Goal: Task Accomplishment & Management: Manage account settings

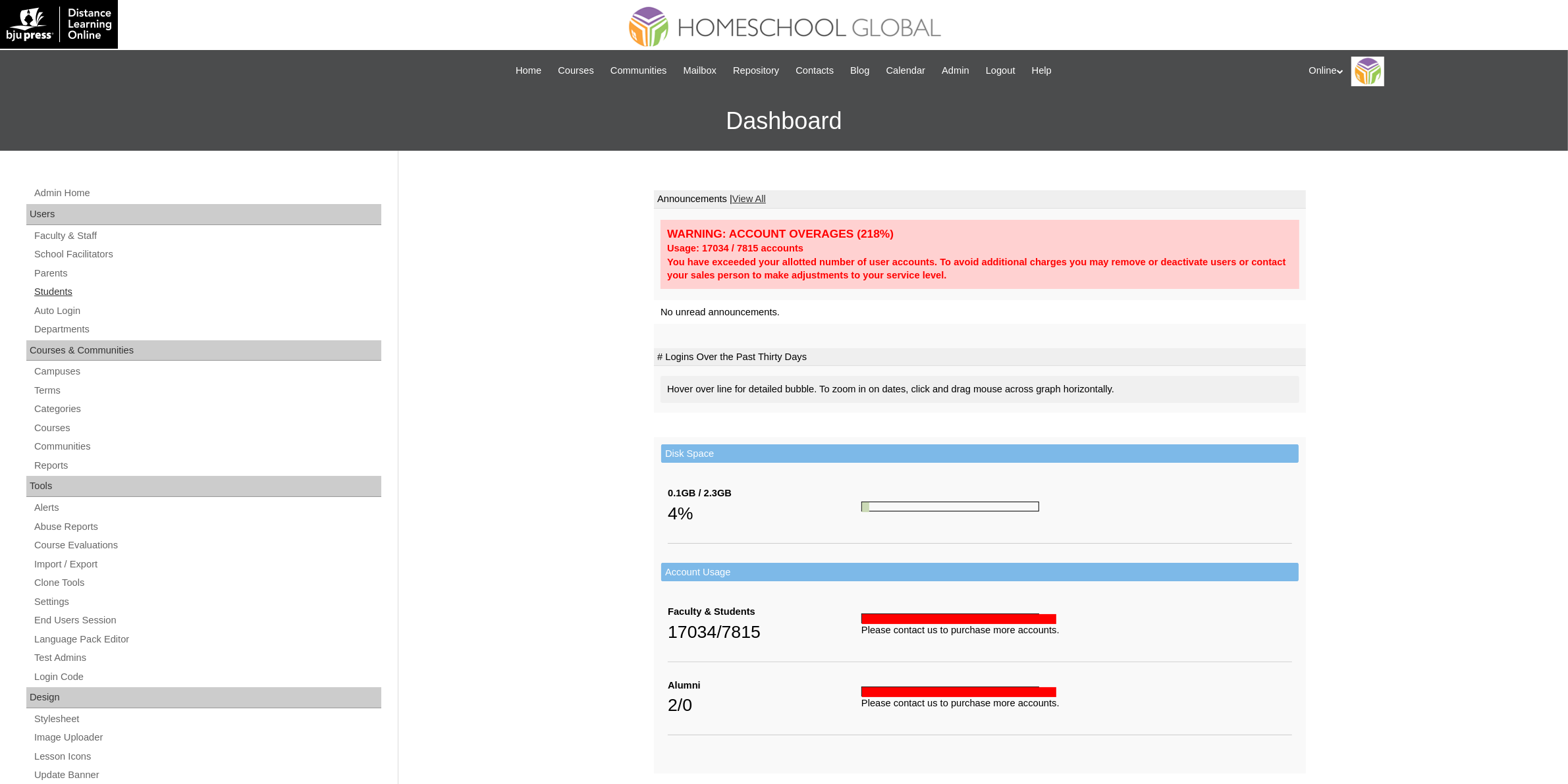
click at [73, 287] on link "Students" at bounding box center [207, 292] width 348 height 16
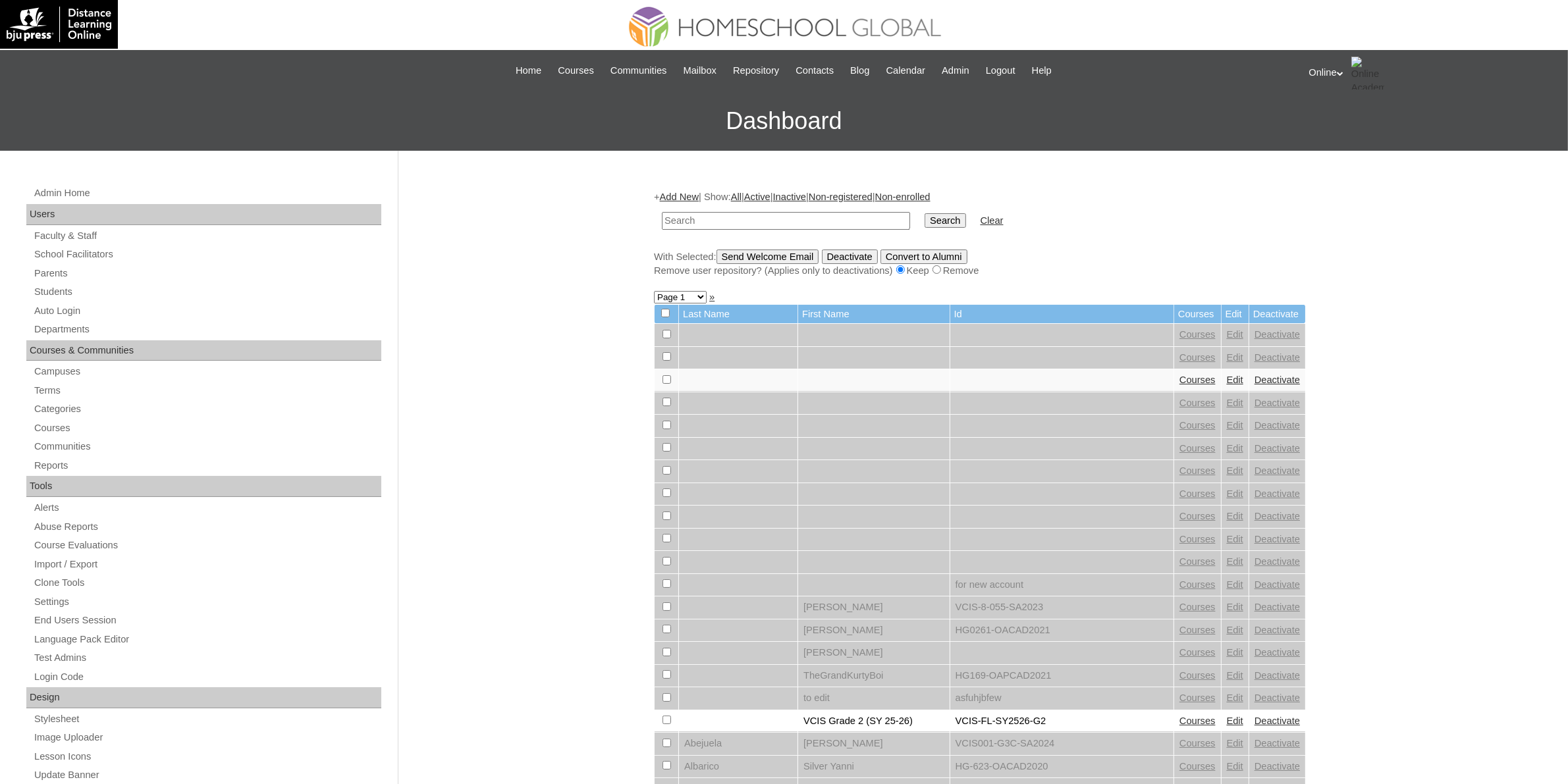
click at [698, 221] on input "text" at bounding box center [786, 221] width 248 height 18
type input "HG282OACAD2025"
click at [924, 221] on input "Search" at bounding box center [945, 220] width 41 height 15
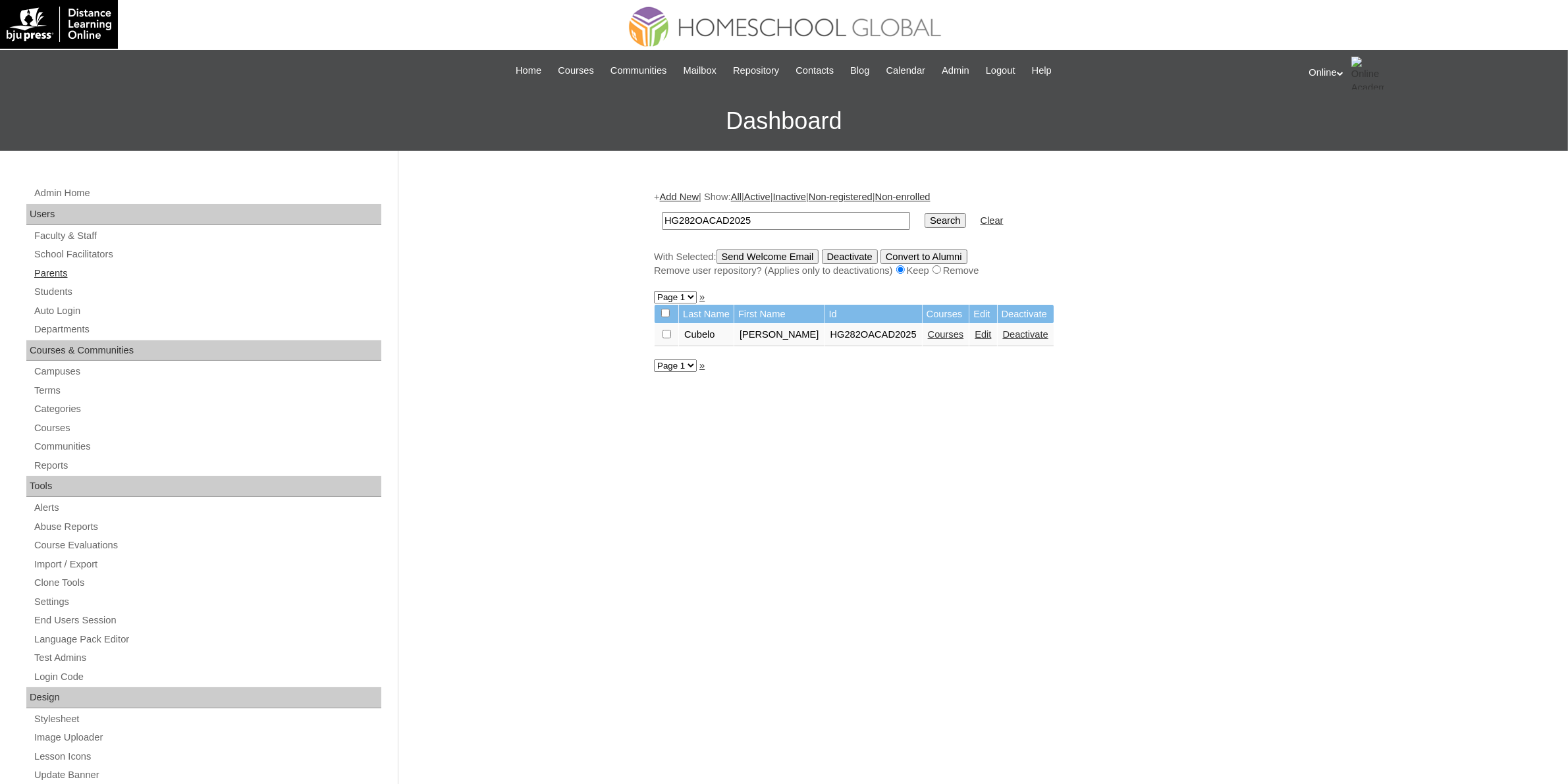
click at [48, 278] on link "Parents" at bounding box center [207, 273] width 348 height 16
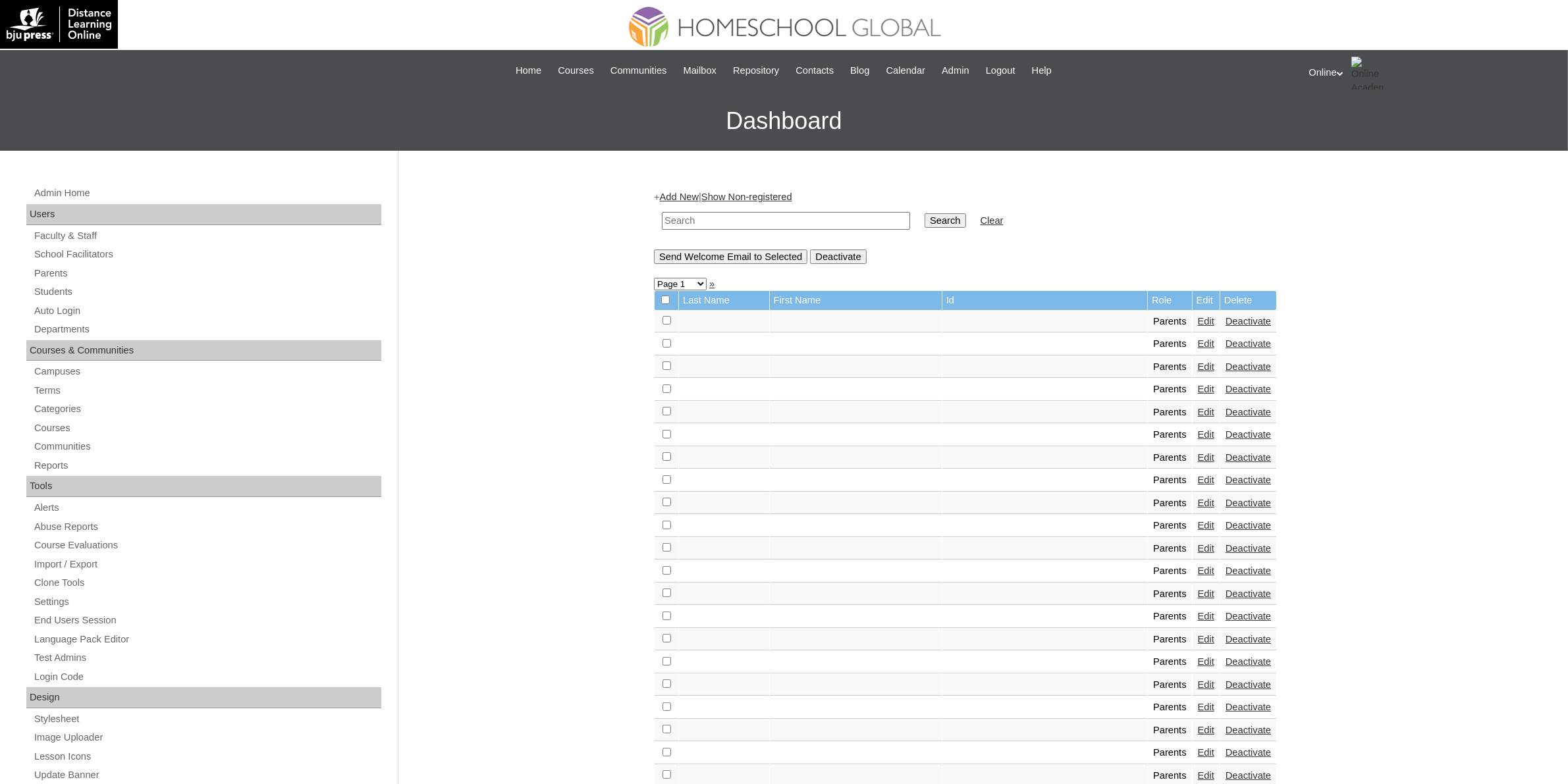
click at [721, 225] on input "text" at bounding box center [786, 221] width 248 height 18
paste input "HGP0233-OACAD2025"
type input "HGP0233-OACAD2025"
click at [924, 219] on input "Search" at bounding box center [945, 220] width 41 height 15
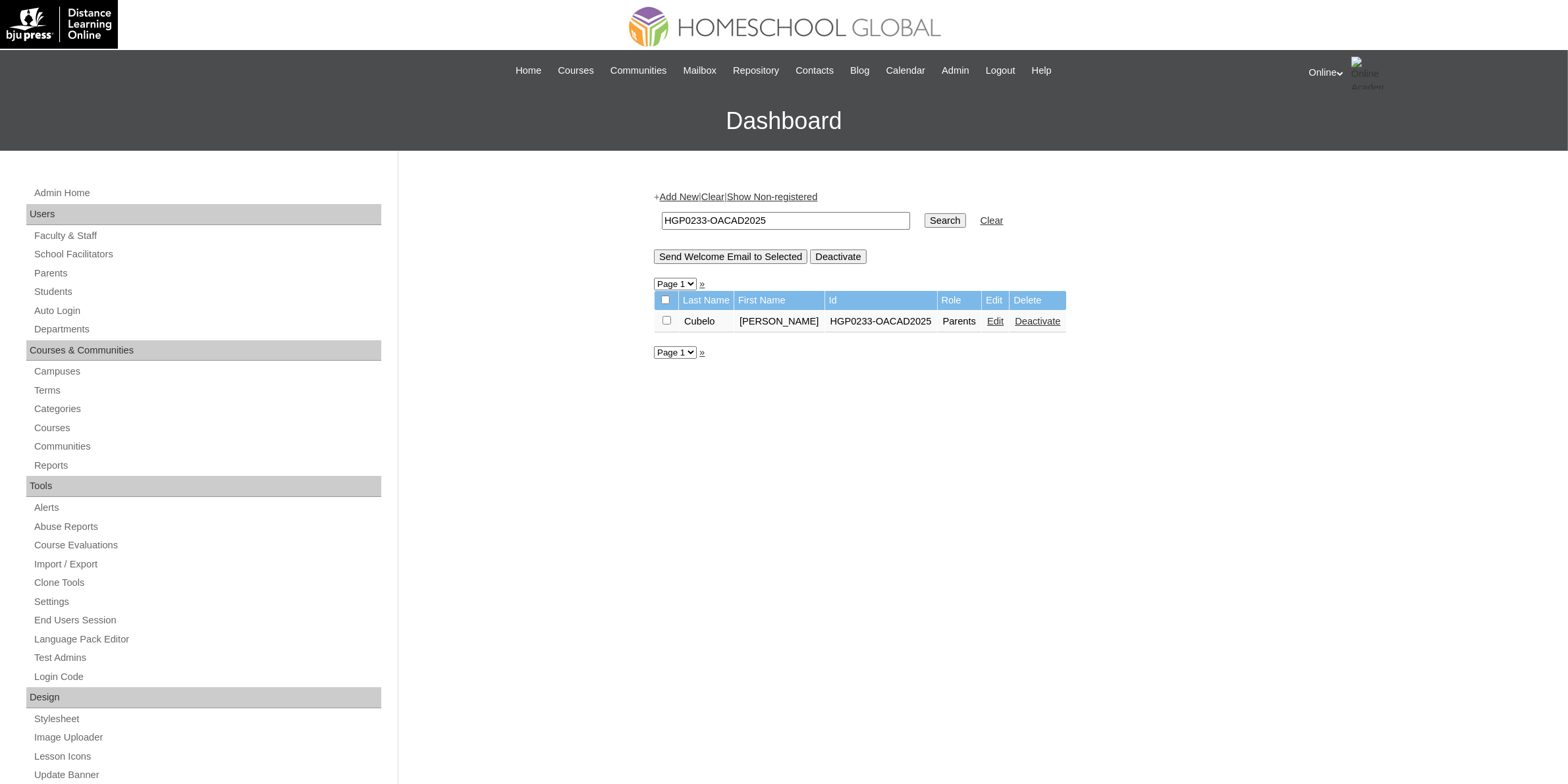
click at [987, 320] on link "Edit" at bounding box center [995, 322] width 16 height 11
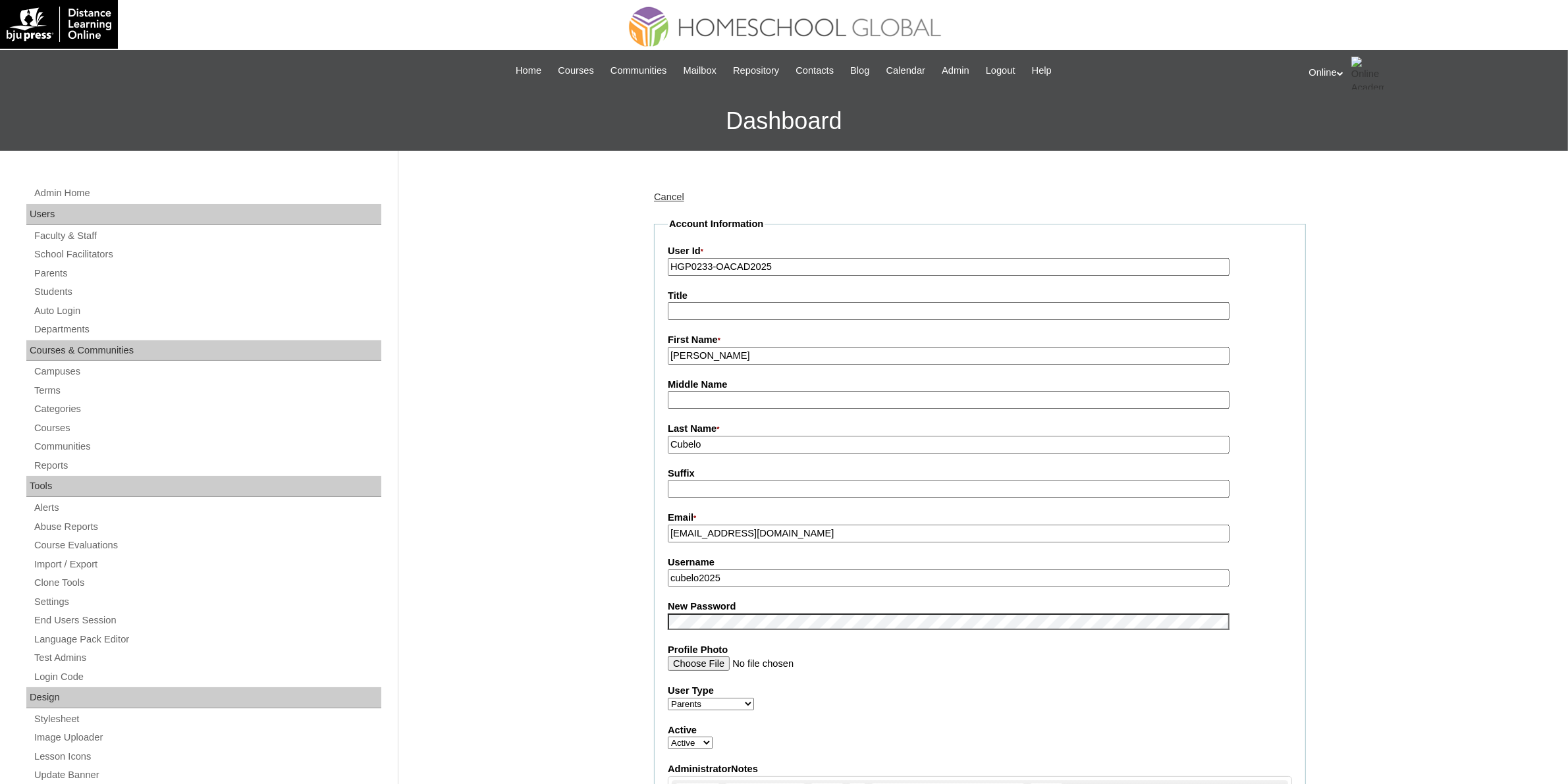
click at [674, 195] on link "Cancel" at bounding box center [668, 197] width 30 height 11
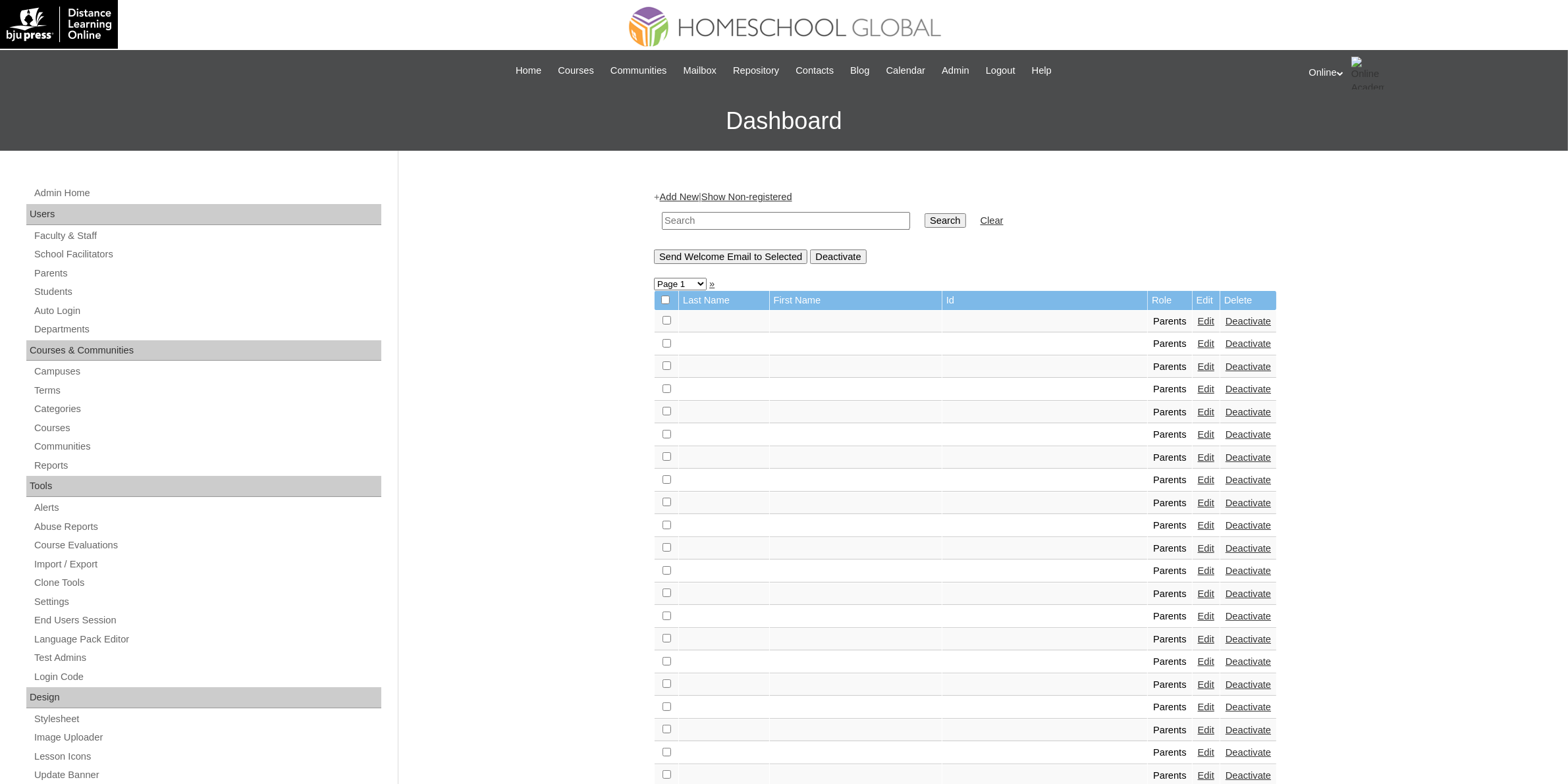
click at [46, 292] on link "Students" at bounding box center [207, 292] width 348 height 16
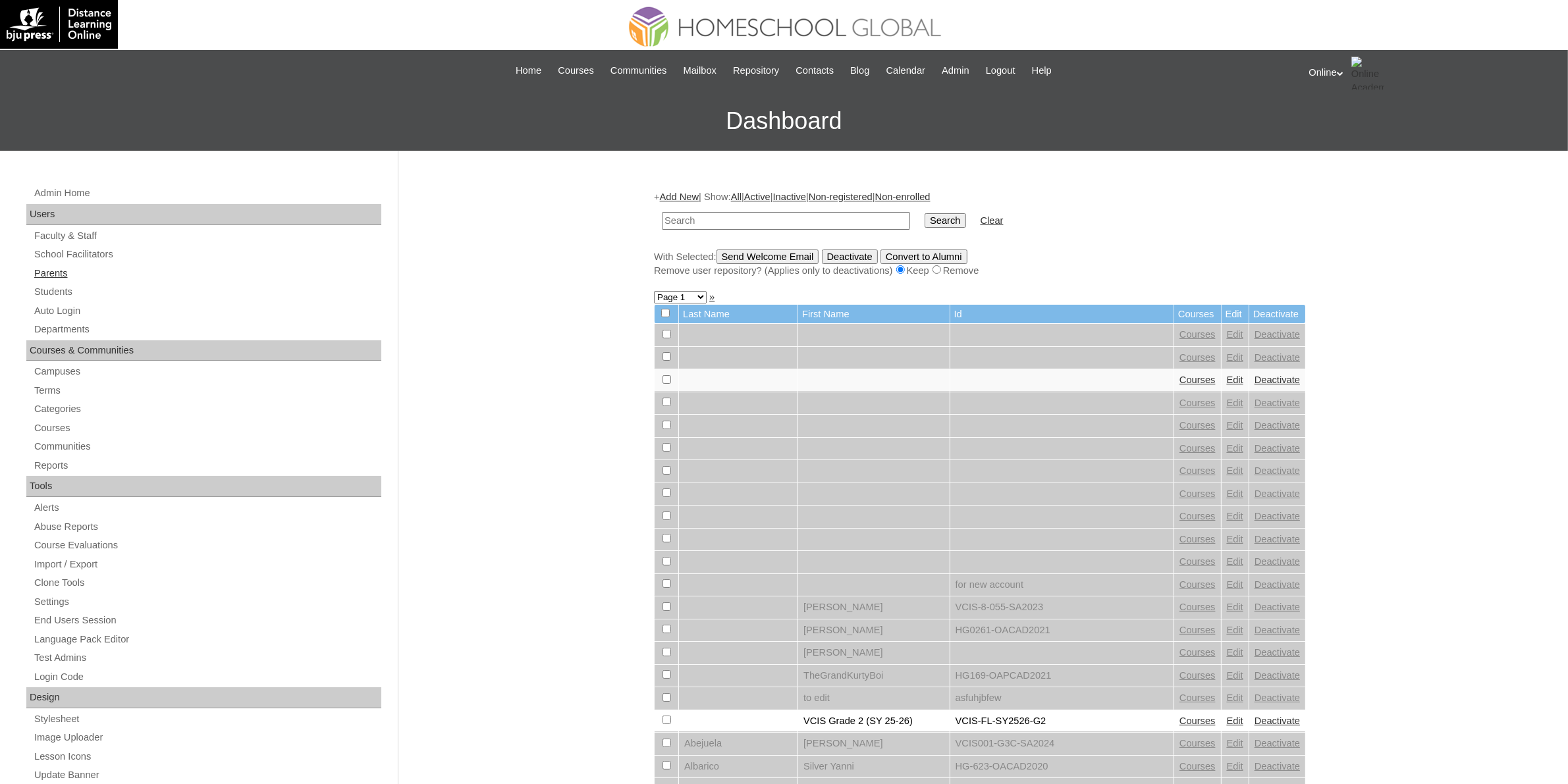
click at [64, 268] on link "Parents" at bounding box center [207, 273] width 348 height 16
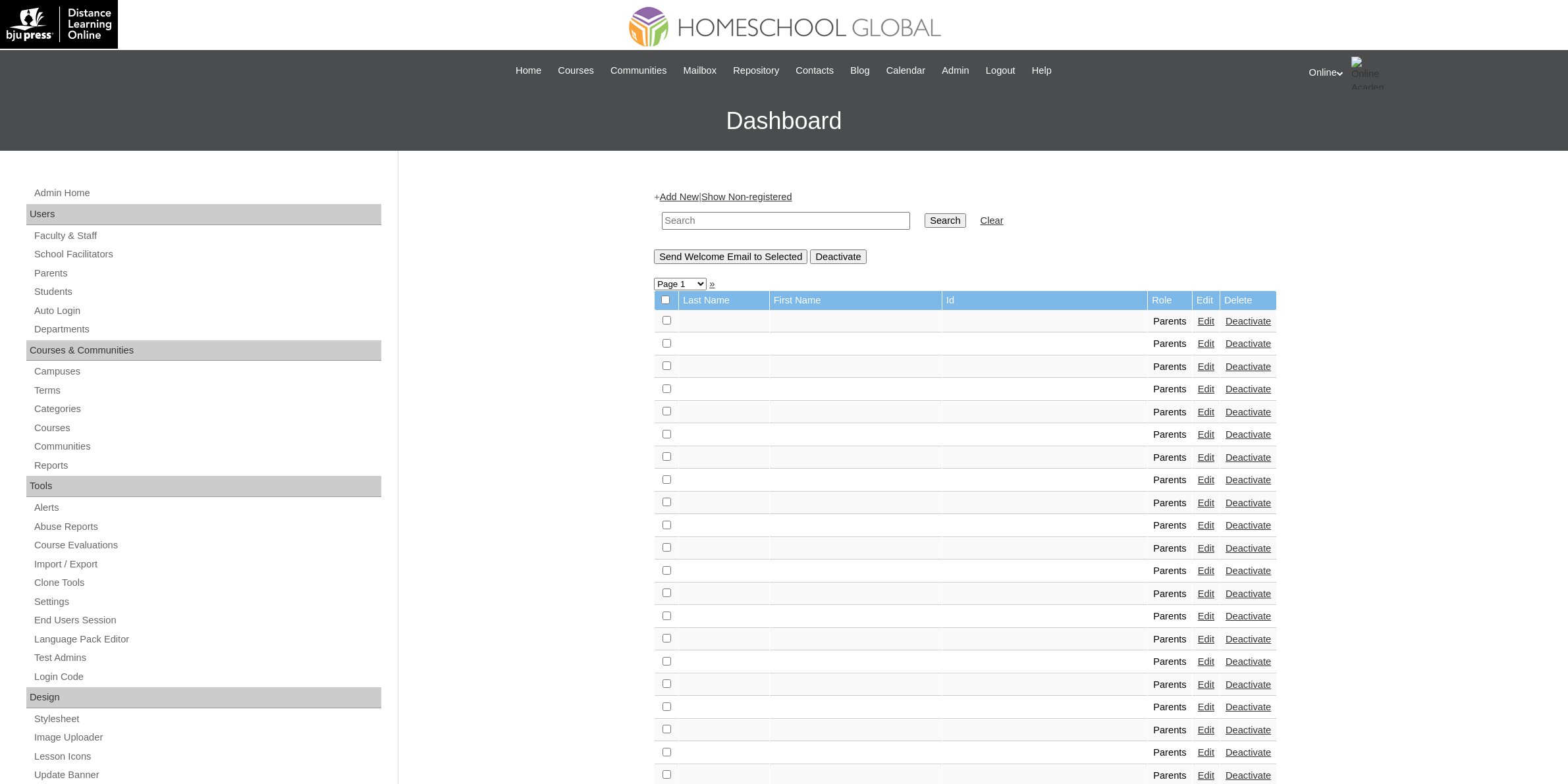
click at [791, 222] on input "text" at bounding box center [786, 221] width 248 height 18
type input "HGP0233-OACAD2025"
click at [924, 224] on input "Search" at bounding box center [945, 220] width 41 height 15
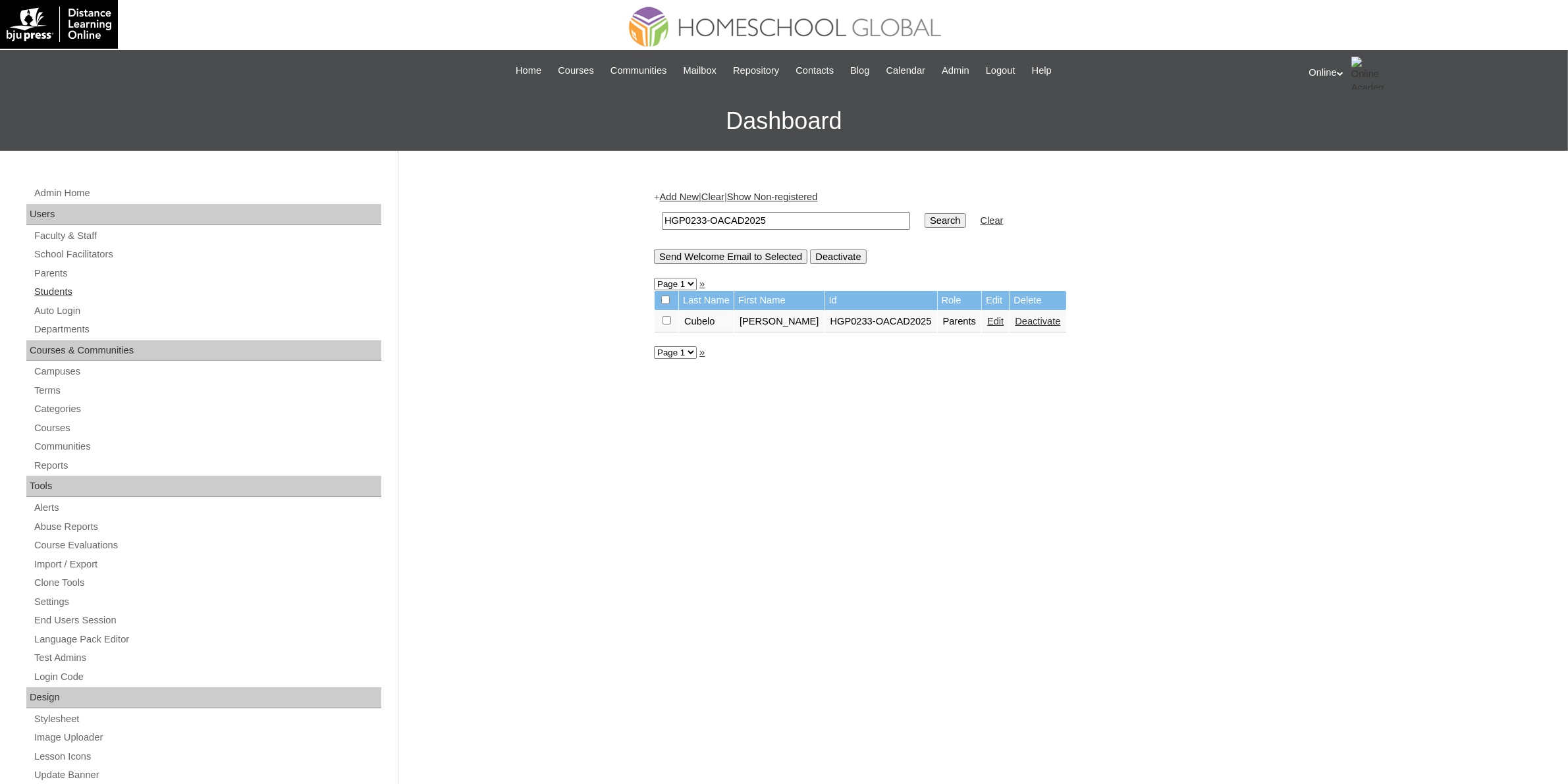
click at [54, 284] on link "Students" at bounding box center [207, 292] width 348 height 16
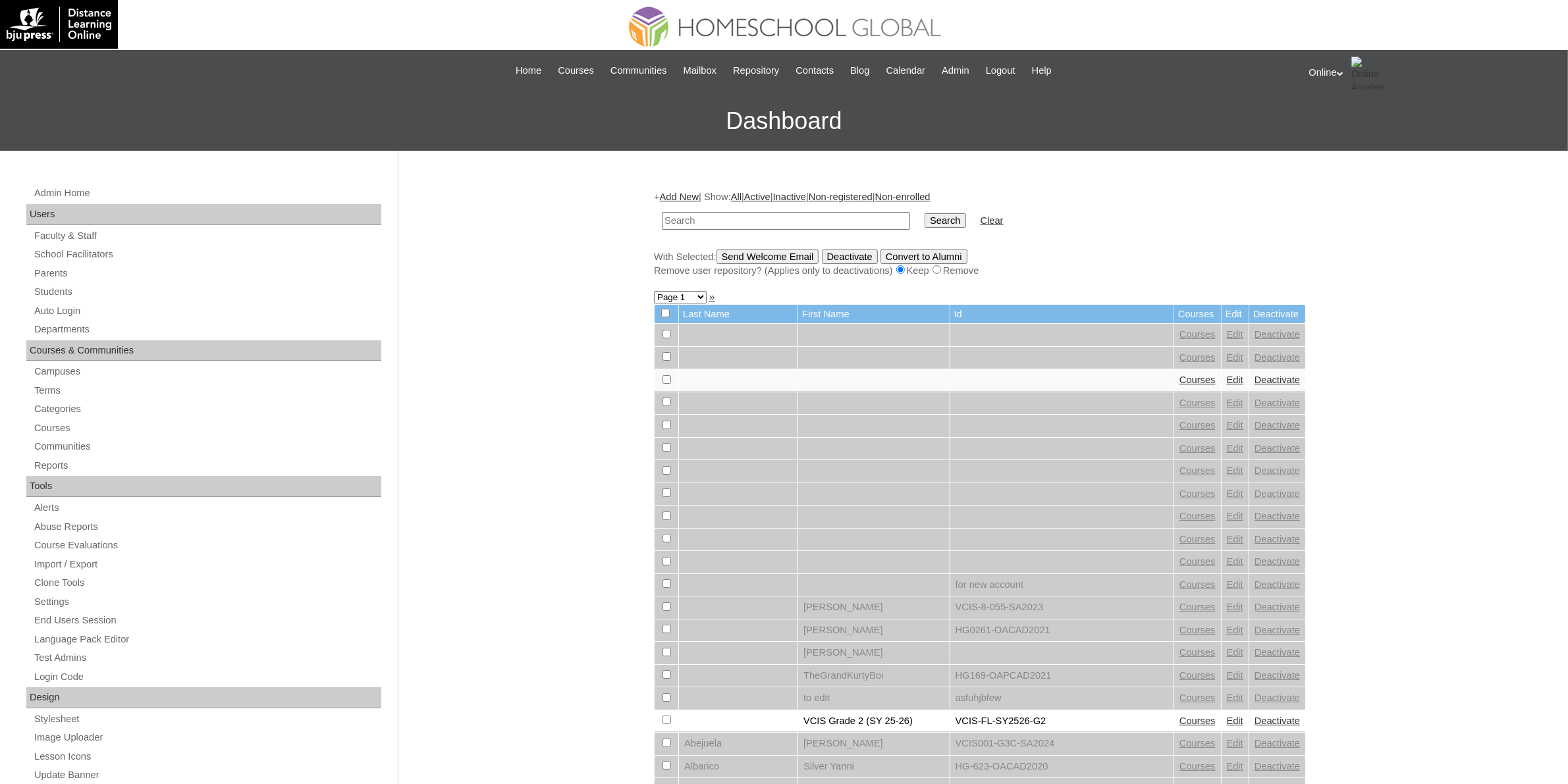
click at [830, 224] on input "text" at bounding box center [786, 221] width 248 height 18
paste input "HG282OACAD2025"
type input "HG282OACAD2025"
click at [924, 218] on input "Search" at bounding box center [945, 220] width 41 height 15
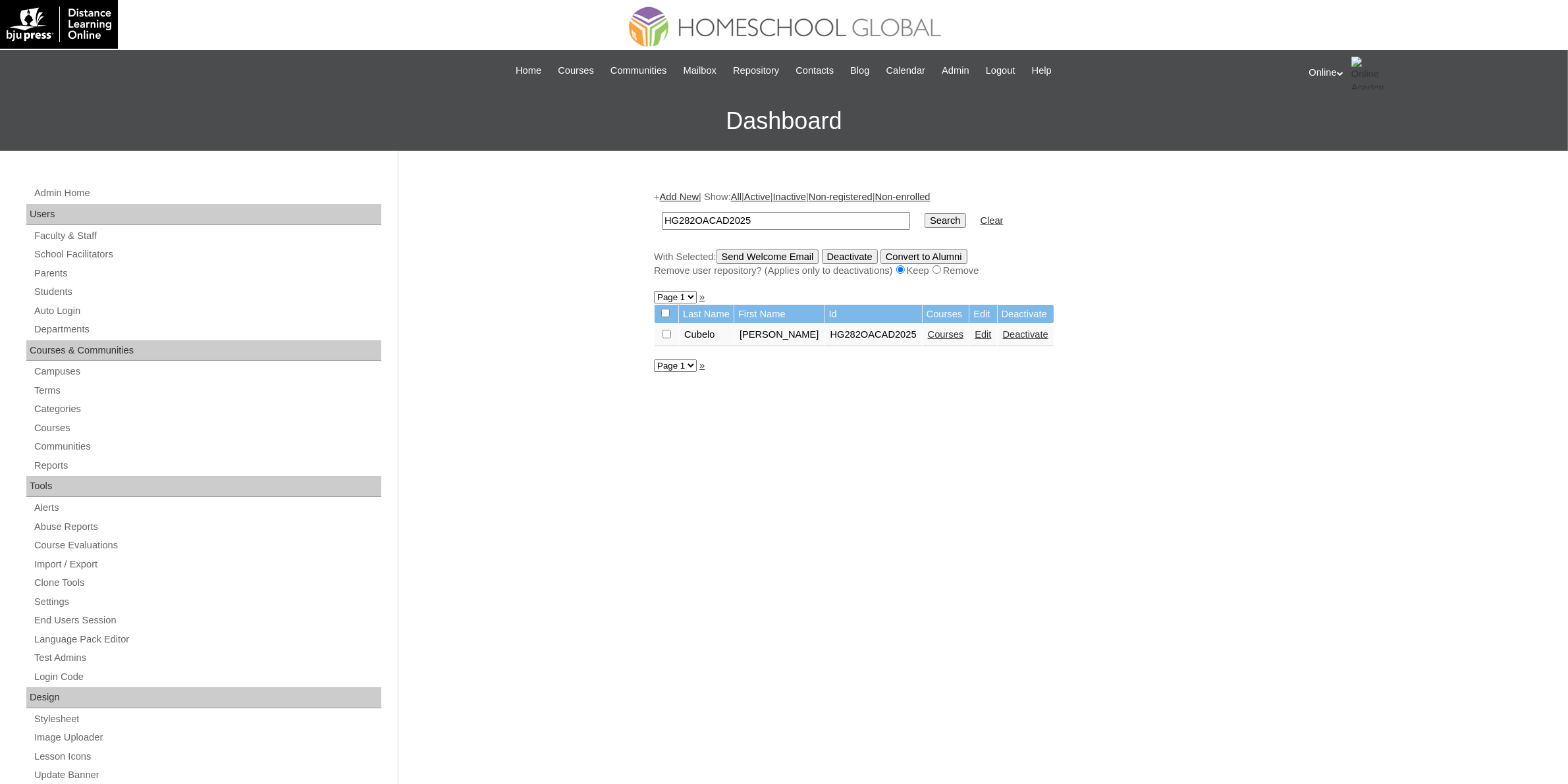
click at [975, 330] on link "Edit" at bounding box center [982, 335] width 16 height 11
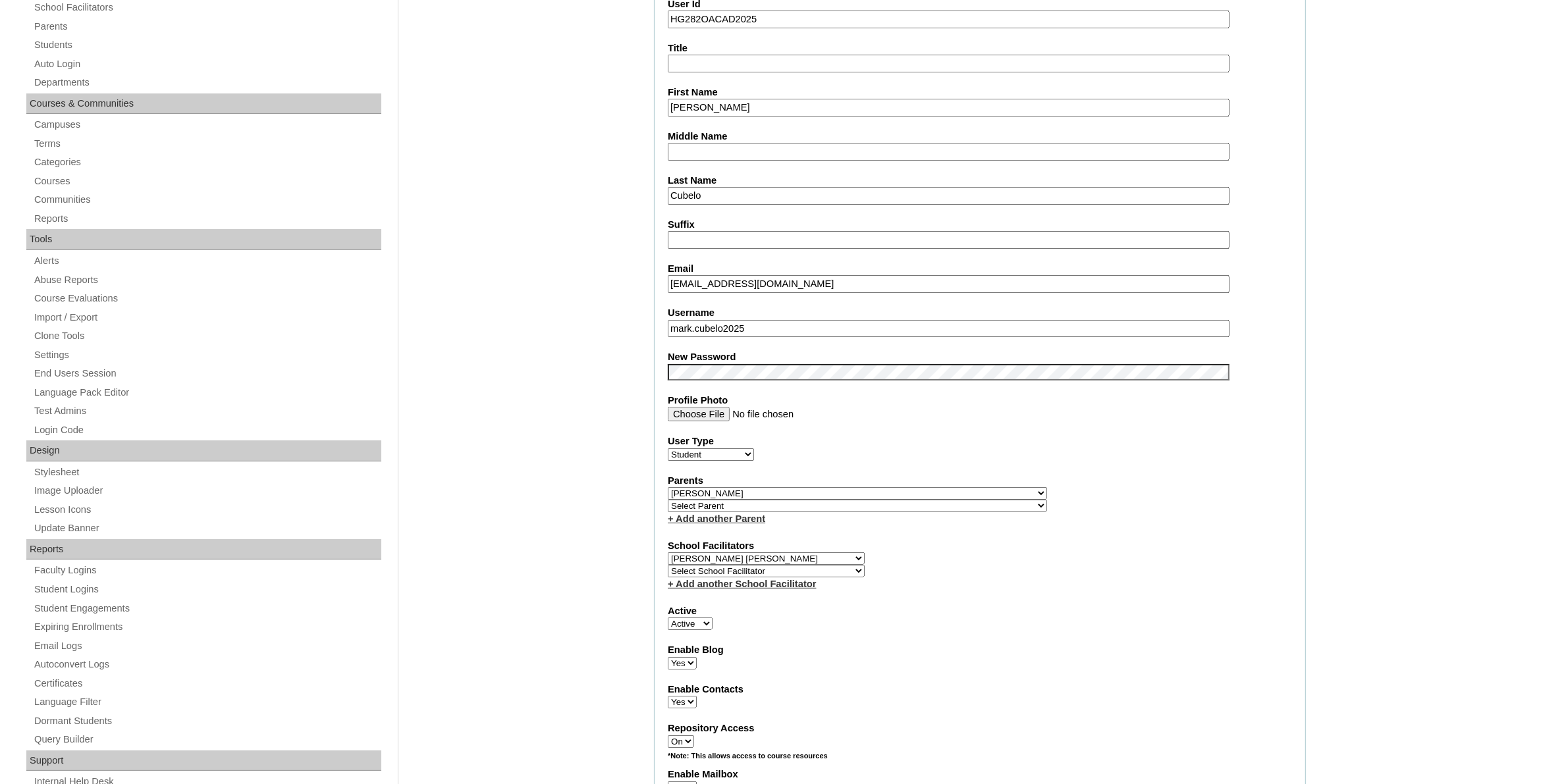
scroll to position [247, 0]
click at [894, 487] on select "Select Parent , , , , , , , , , , , , , , , , , , , , , , , , , , , , , , , , ,…" at bounding box center [857, 493] width 380 height 12
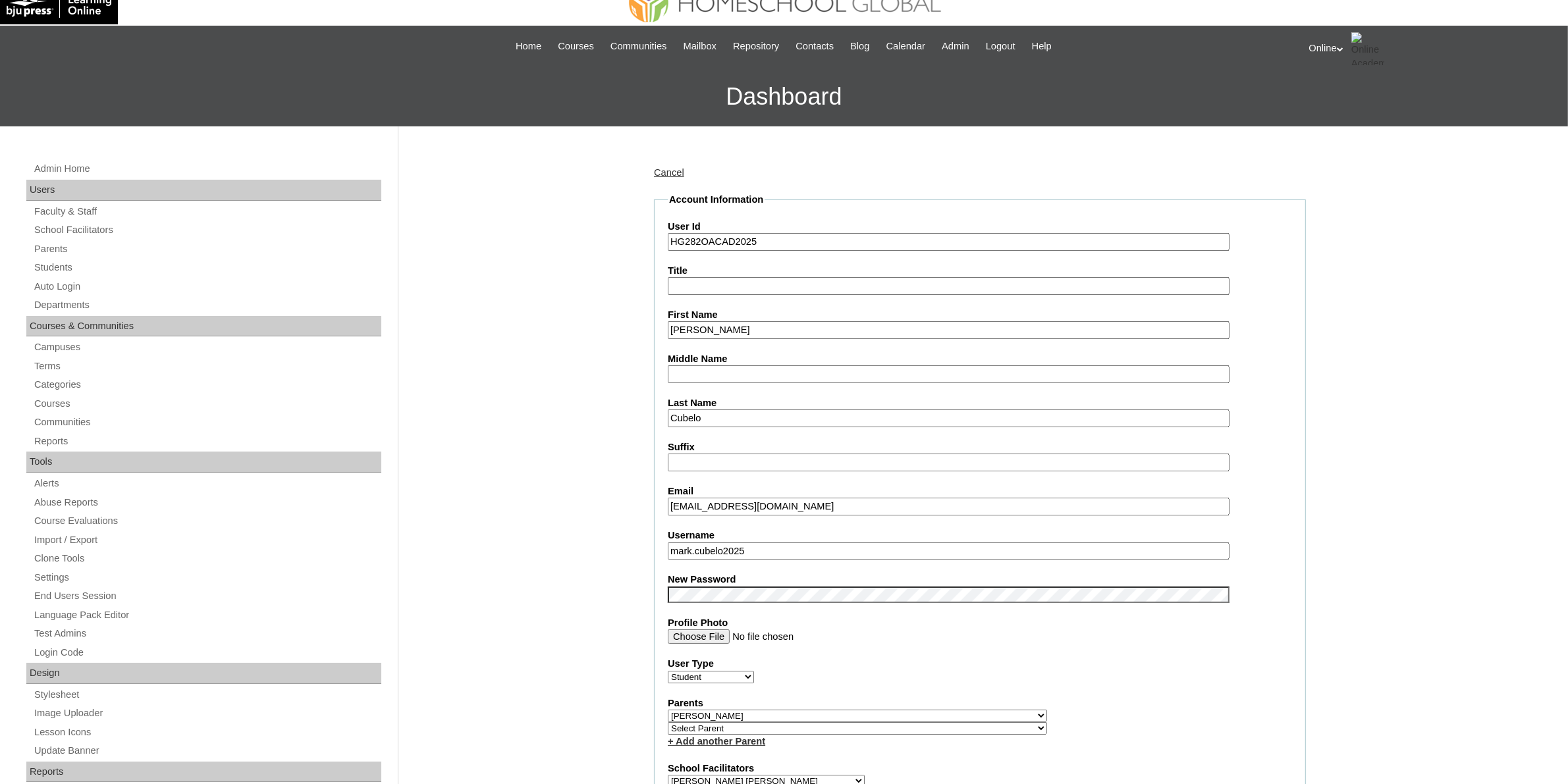
scroll to position [0, 0]
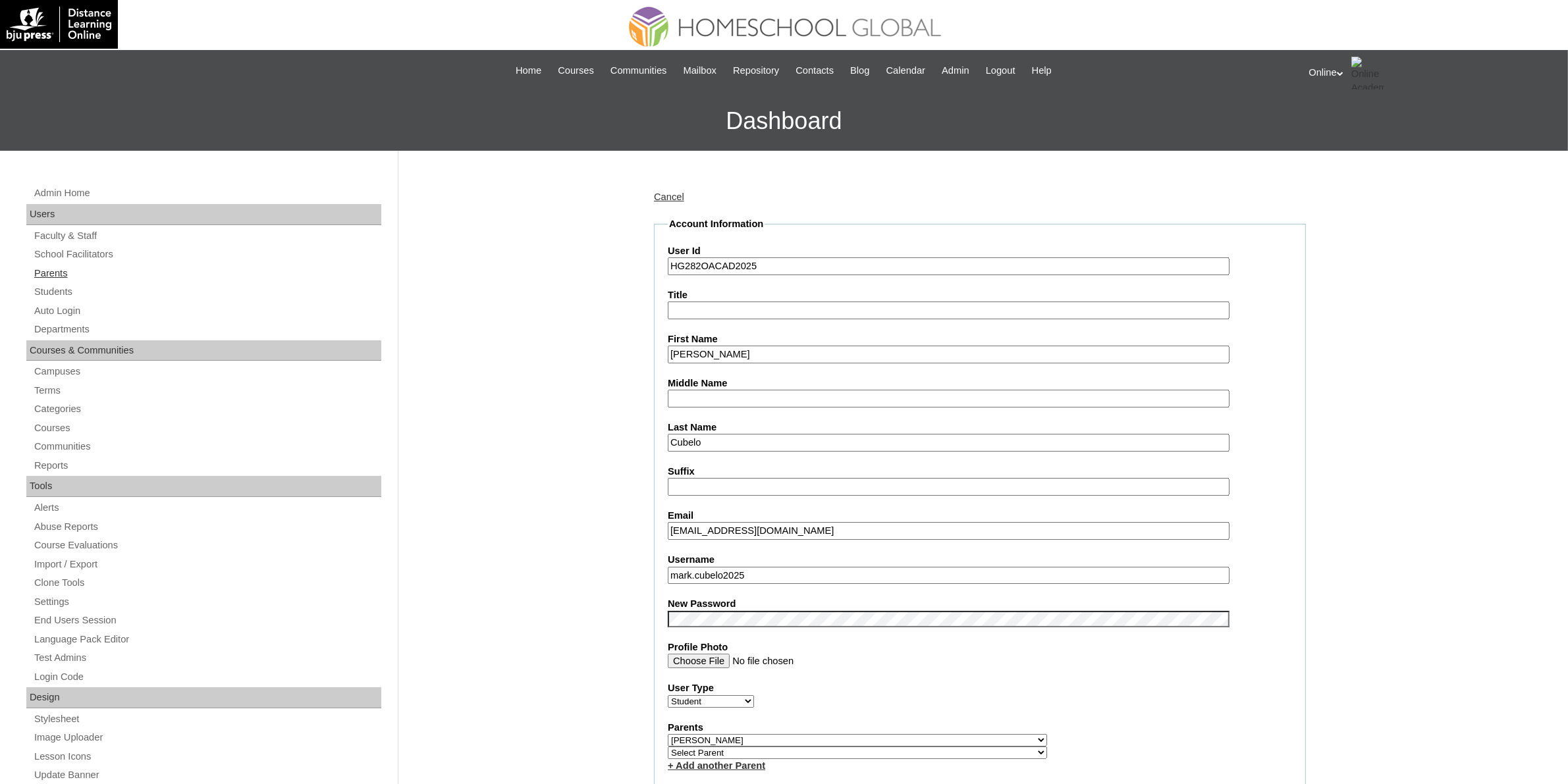
click at [63, 272] on link "Parents" at bounding box center [207, 273] width 348 height 16
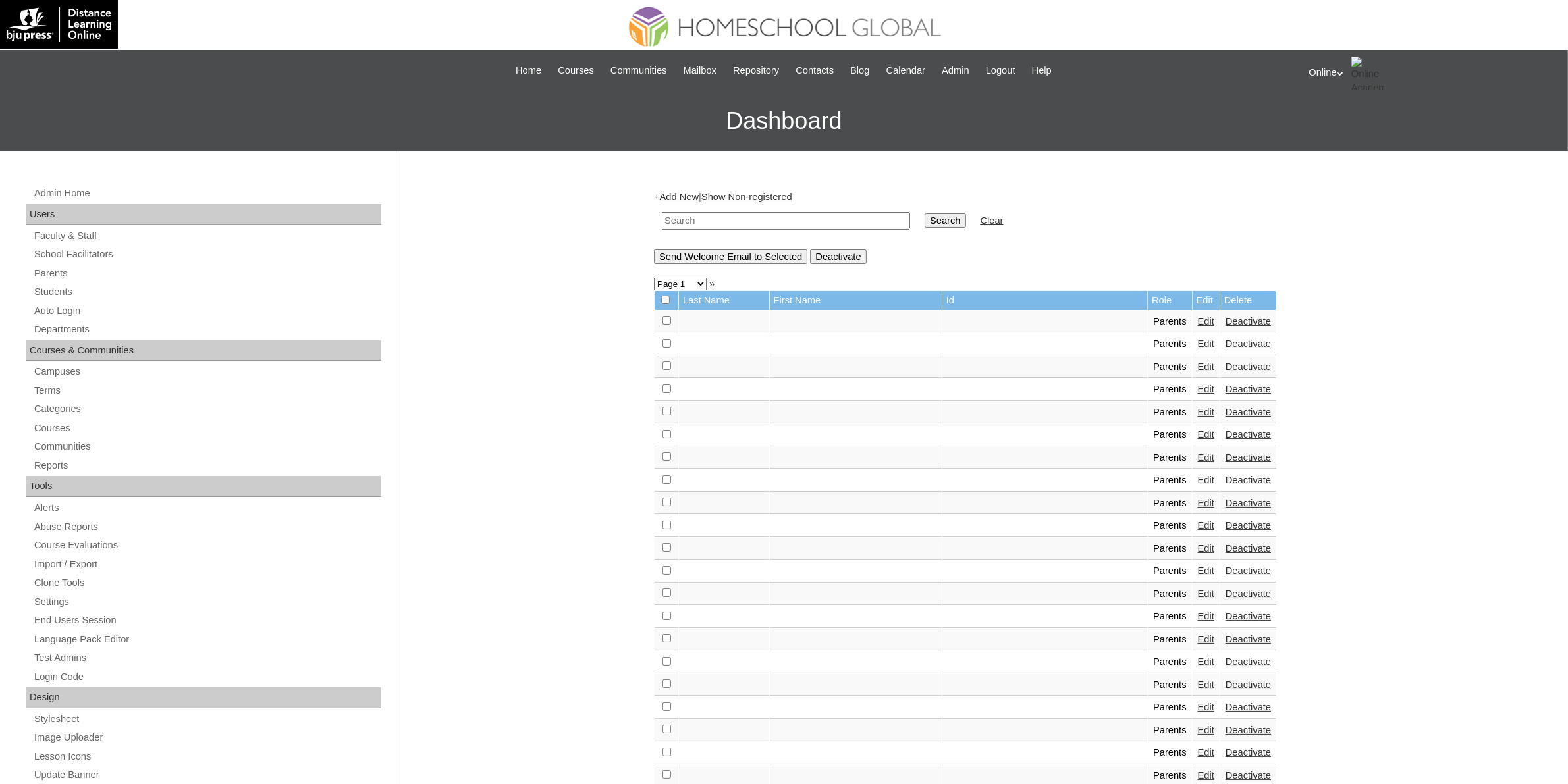
click at [755, 224] on input "text" at bounding box center [786, 221] width 248 height 18
paste input "HGP0233-OACAD2025"
type input "HGP0233-OACAD2025"
click at [924, 222] on input "Search" at bounding box center [945, 220] width 41 height 15
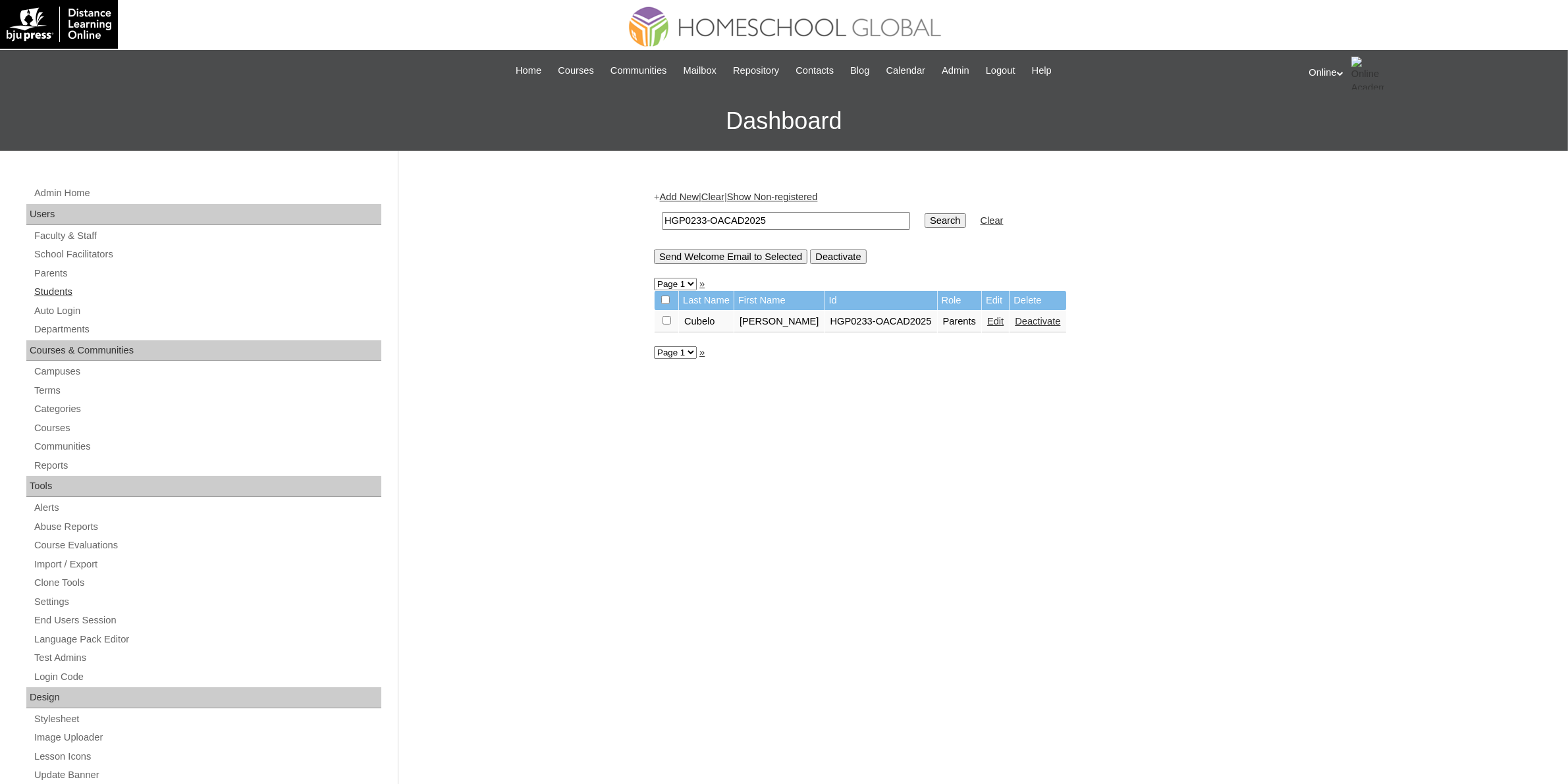
click at [70, 289] on link "Students" at bounding box center [207, 292] width 348 height 16
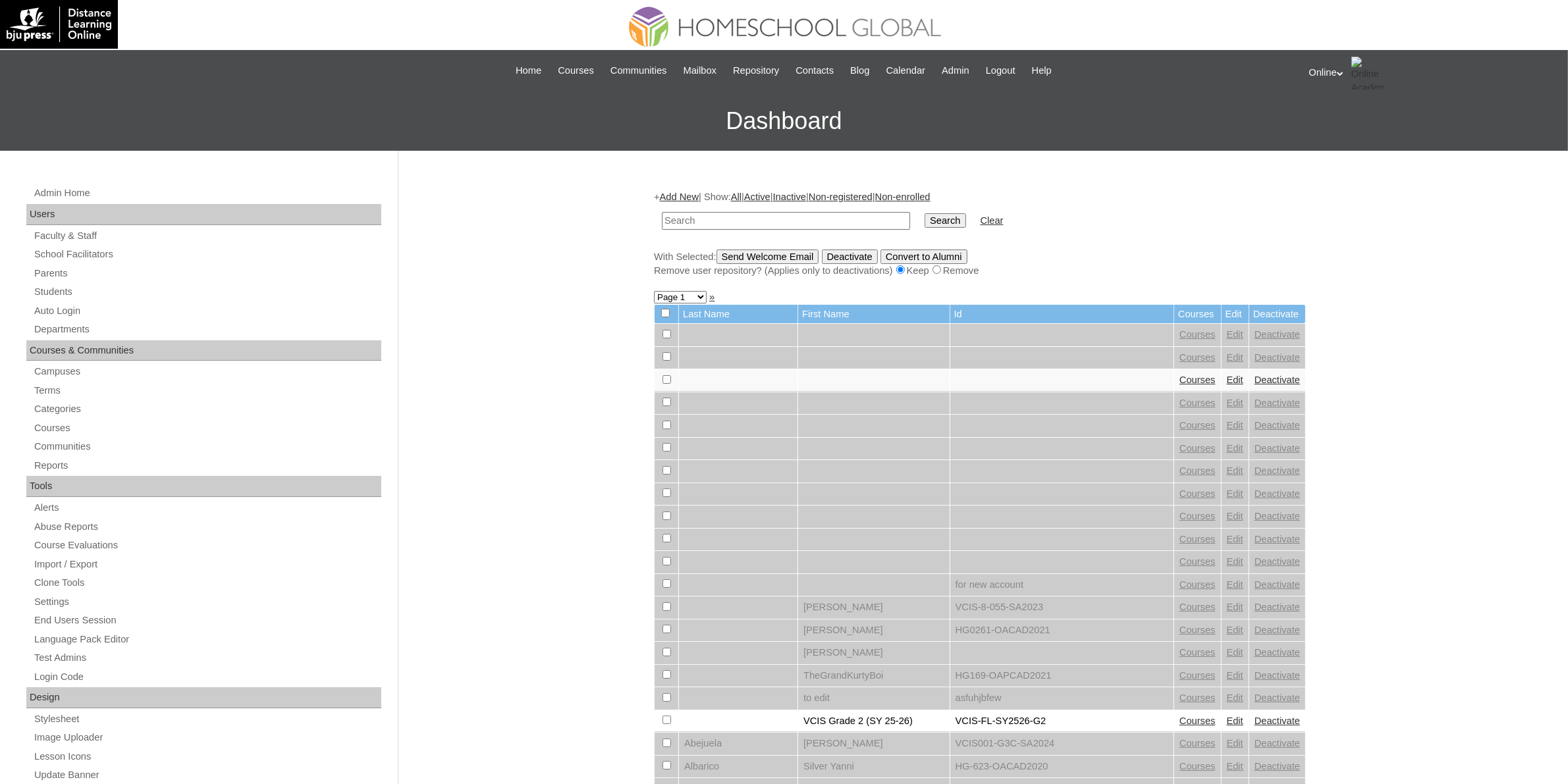
click at [1046, 31] on div at bounding box center [784, 23] width 1045 height 47
